Goal: Transaction & Acquisition: Purchase product/service

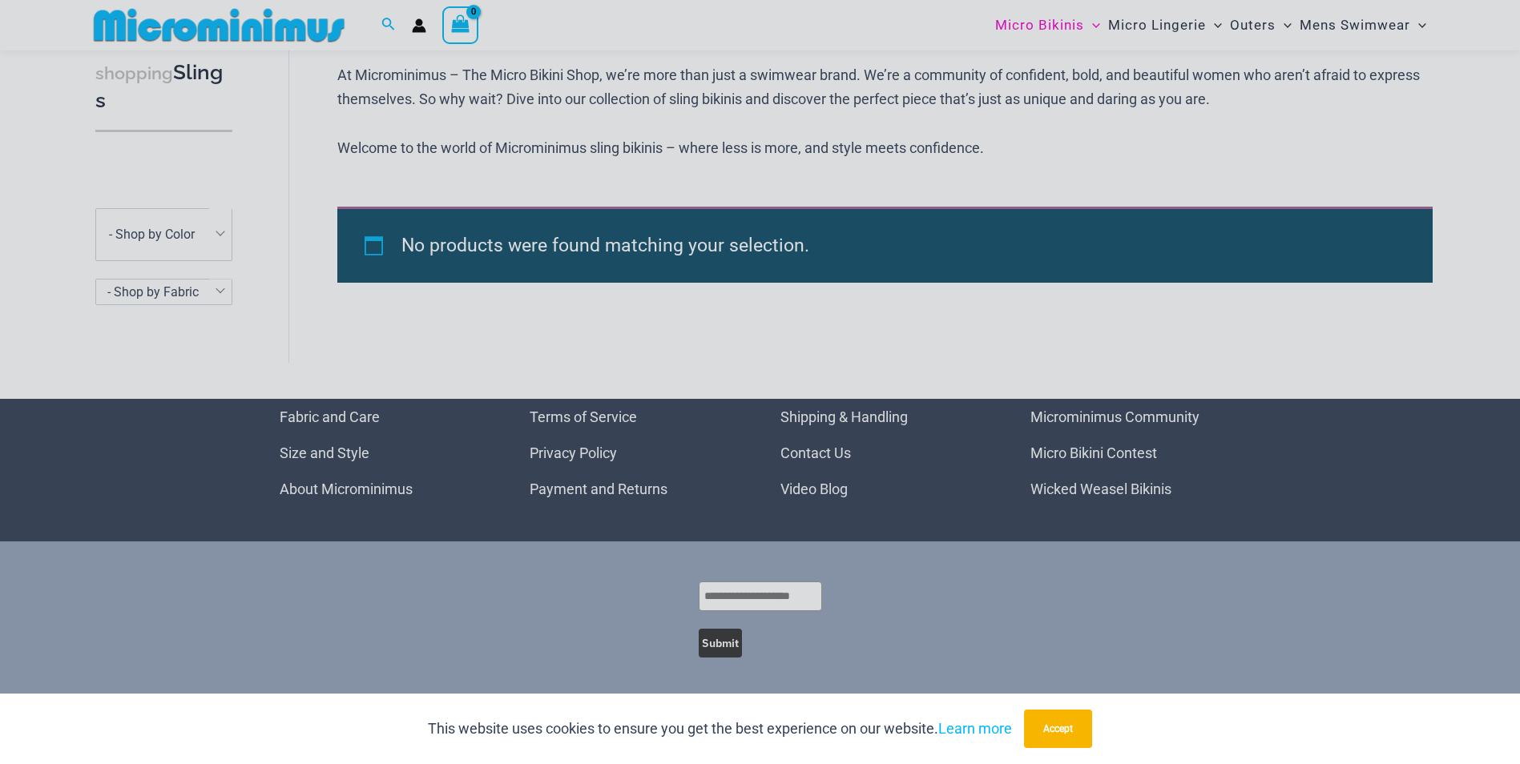
scroll to position [768, 0]
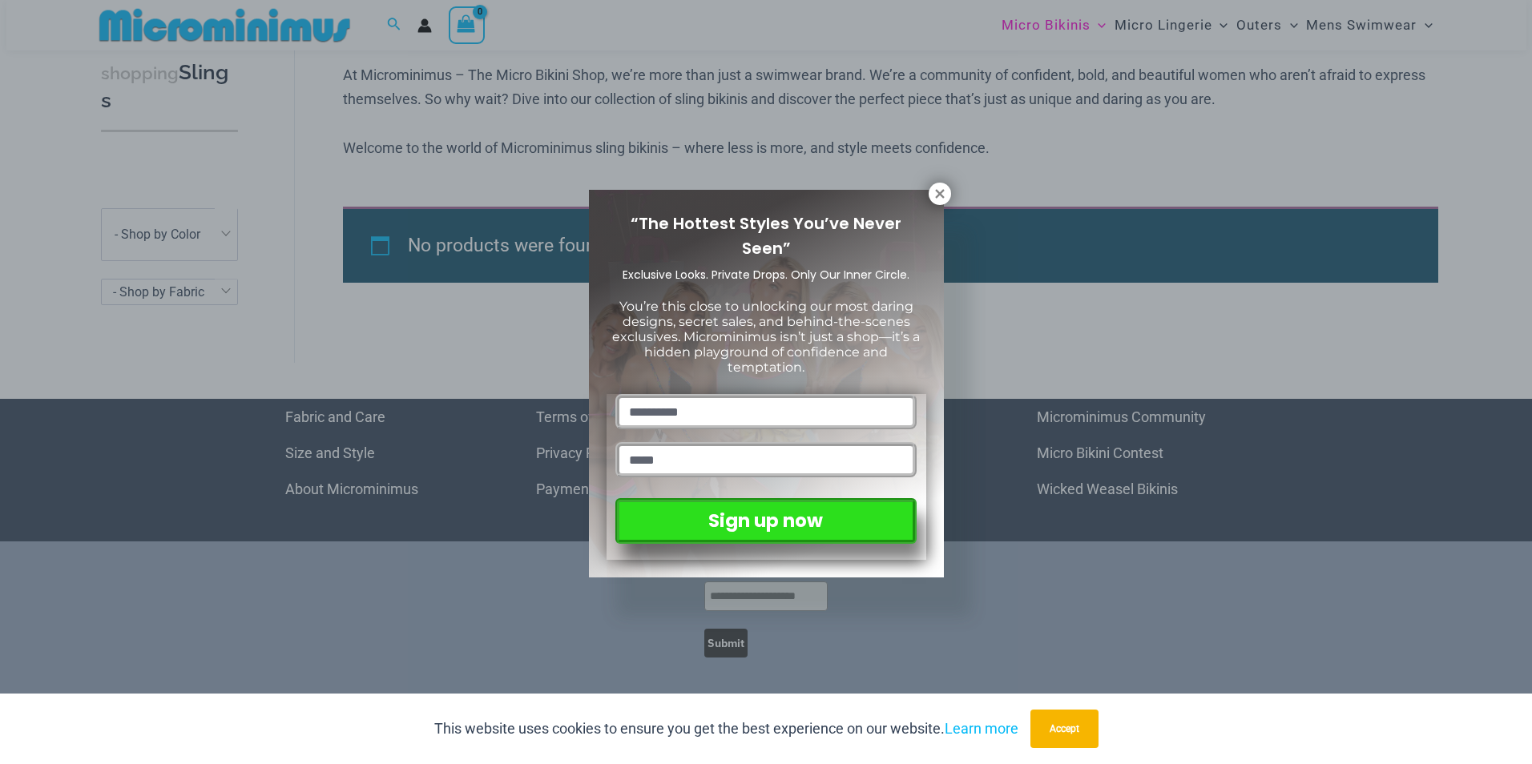
drag, startPoint x: 1529, startPoint y: 150, endPoint x: 1534, endPoint y: 356, distance: 205.9
click at [1519, 356] on html "Skip to content Search for: Search Search No products in the cart. No products …" at bounding box center [766, 9] width 1532 height 1509
click at [934, 191] on icon at bounding box center [939, 194] width 14 height 14
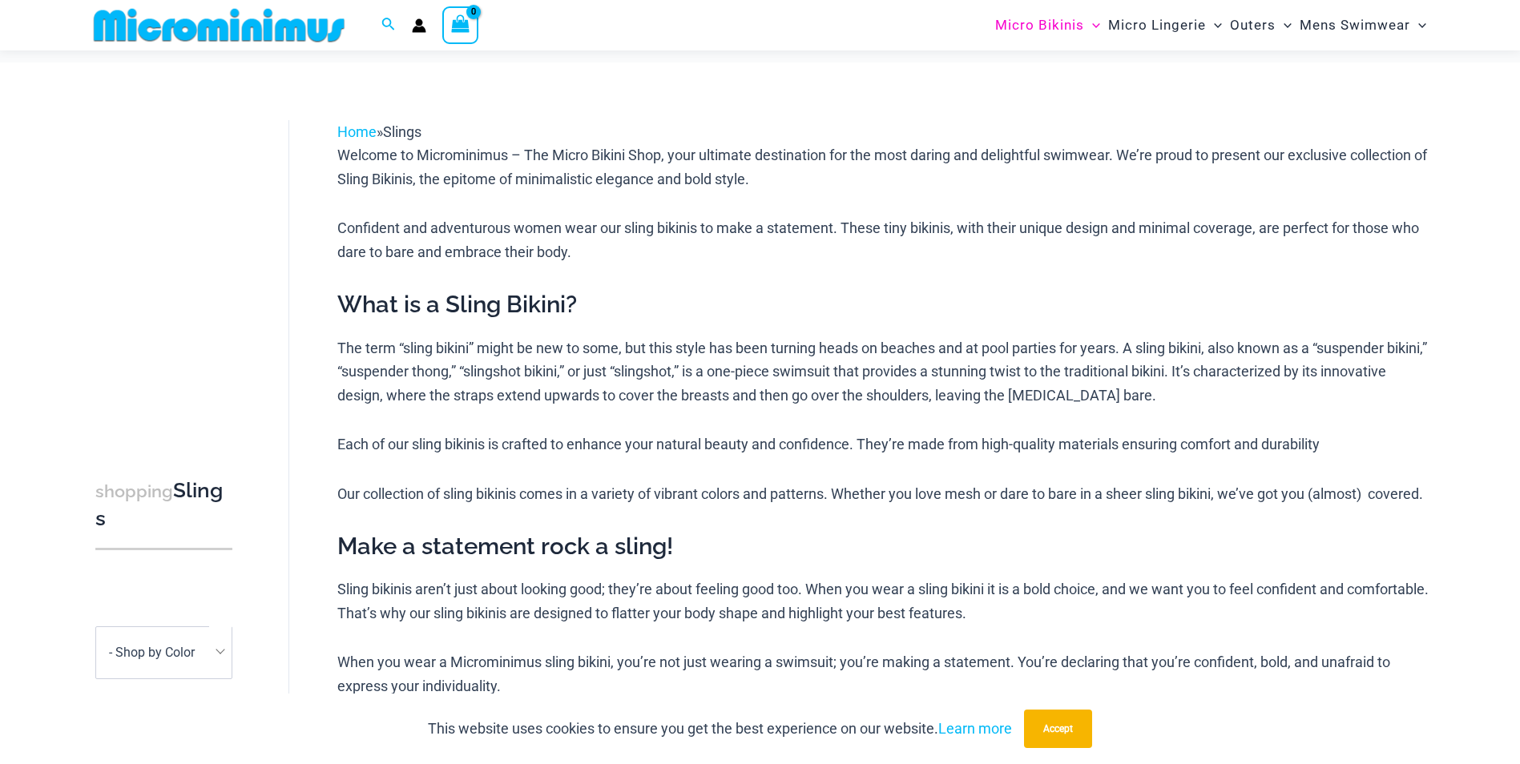
scroll to position [0, 0]
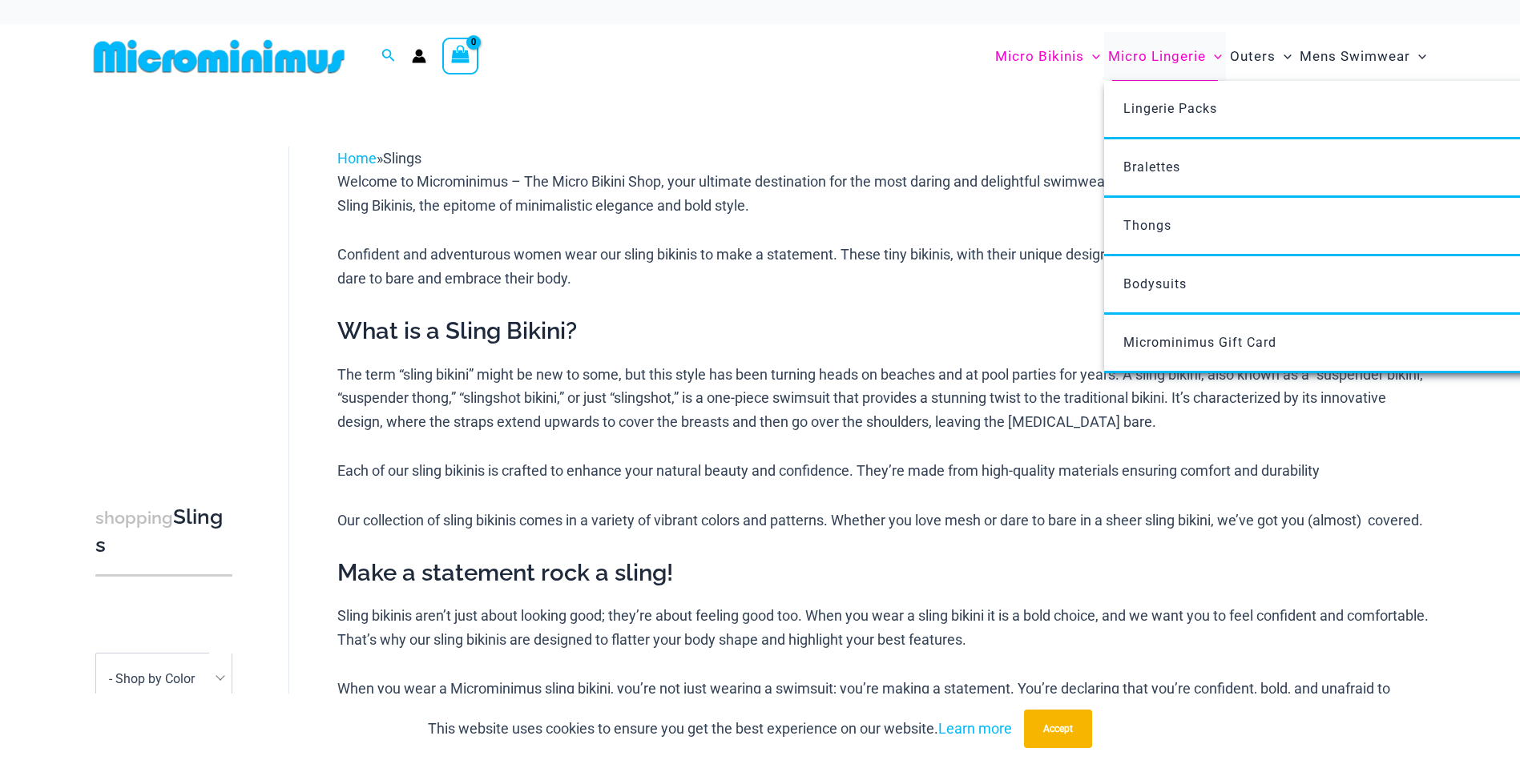
click at [1171, 55] on span "Micro Lingerie" at bounding box center [1157, 56] width 98 height 41
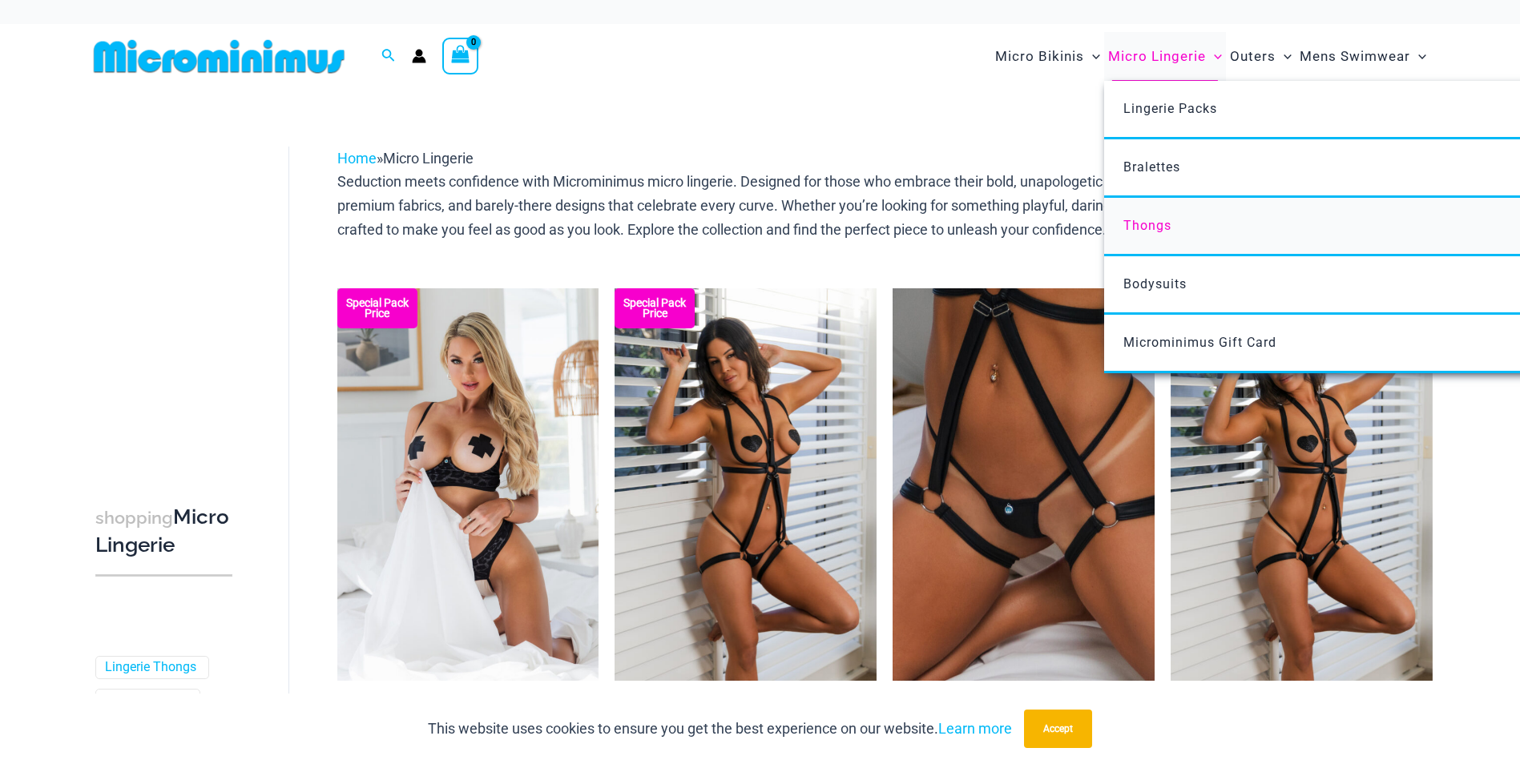
click at [1146, 222] on span "Thongs" at bounding box center [1147, 225] width 48 height 15
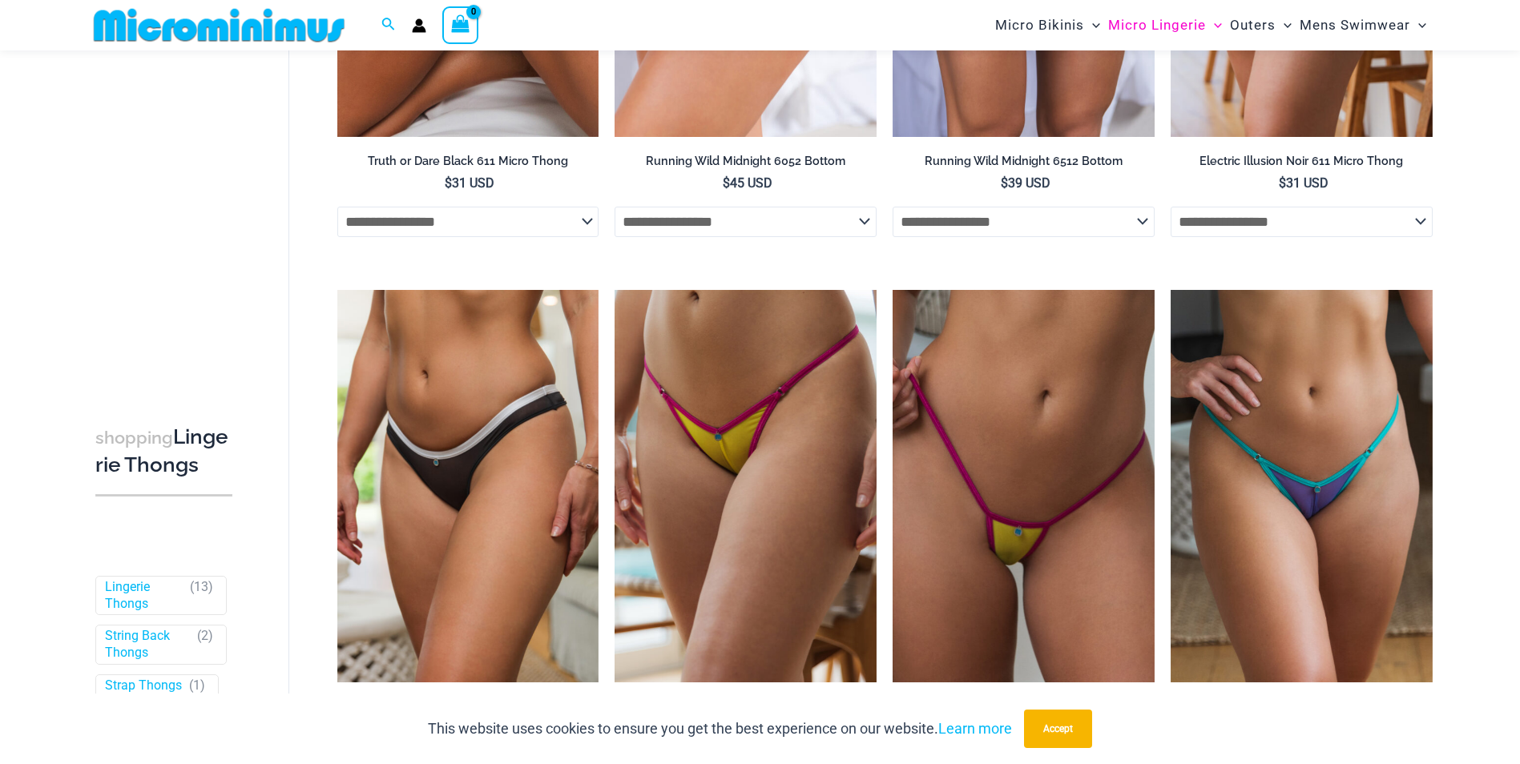
scroll to position [396, 0]
